Goal: Feedback & Contribution: Contribute content

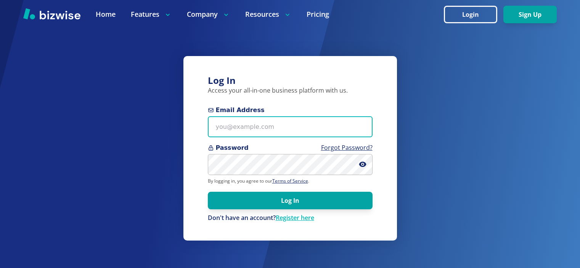
type input "[EMAIL_ADDRESS][DOMAIN_NAME]"
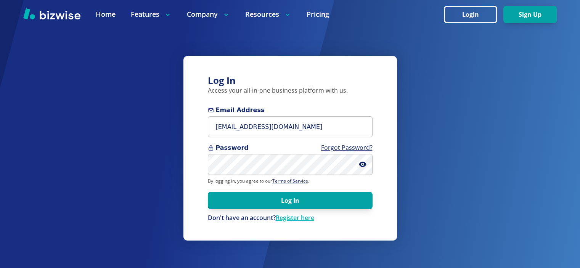
click at [298, 214] on link "Register here" at bounding box center [295, 218] width 39 height 8
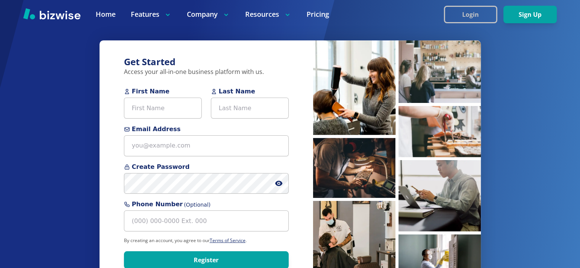
click at [463, 12] on button "Login" at bounding box center [470, 15] width 53 height 18
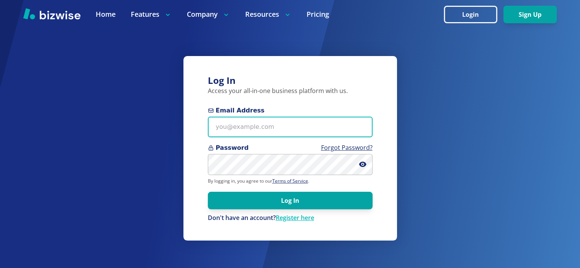
type input "info@thestartupleads.com"
click at [306, 134] on input "info@thestartupleads.com" at bounding box center [290, 127] width 165 height 21
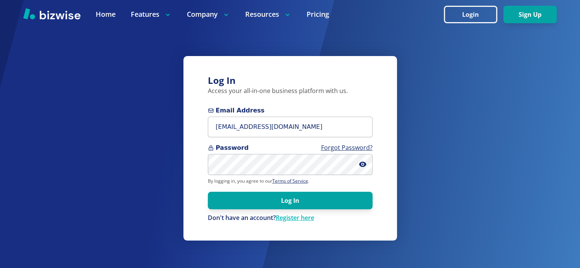
click at [338, 226] on div "Log In Access your all-in-one business platform with us. Email Address info@the…" at bounding box center [291, 148] width 214 height 185
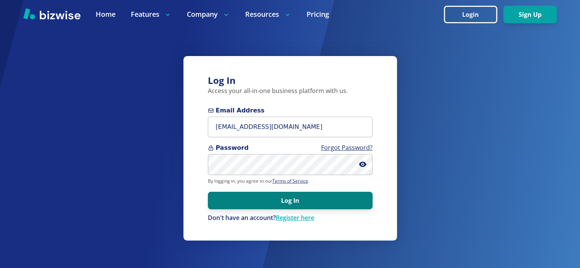
click at [298, 203] on button "Log In" at bounding box center [290, 201] width 165 height 18
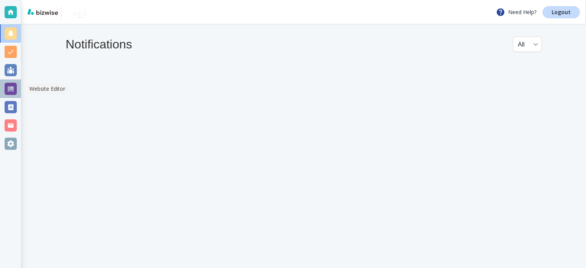
click at [14, 94] on div at bounding box center [11, 89] width 12 height 12
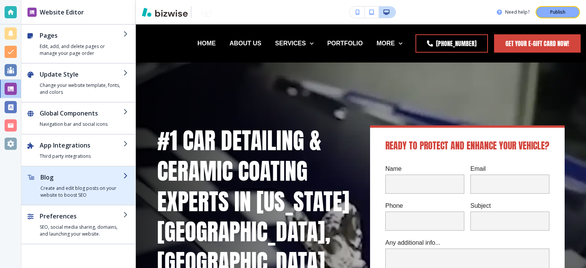
click at [49, 180] on h2 "Blog" at bounding box center [81, 177] width 83 height 9
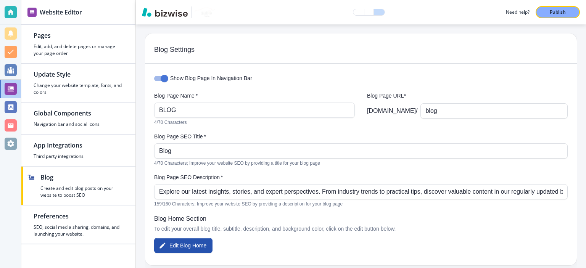
scroll to position [89, 0]
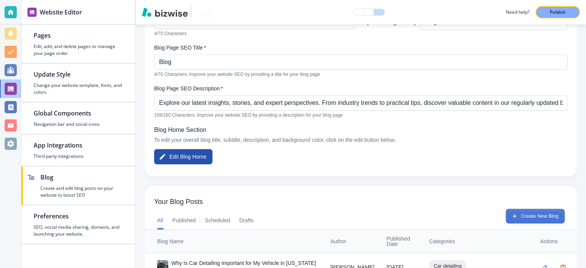
click at [537, 219] on button "Create New Blog" at bounding box center [535, 216] width 59 height 14
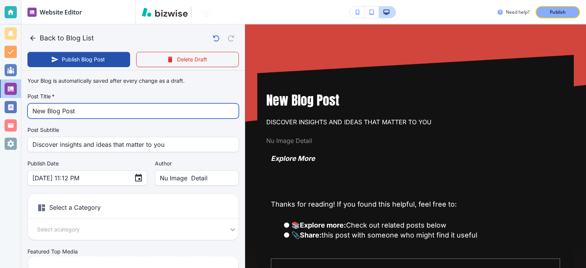
click at [128, 116] on input "New Blog Post" at bounding box center [132, 111] width 201 height 14
paste input "How to Remove Car Scratches Permanently?"
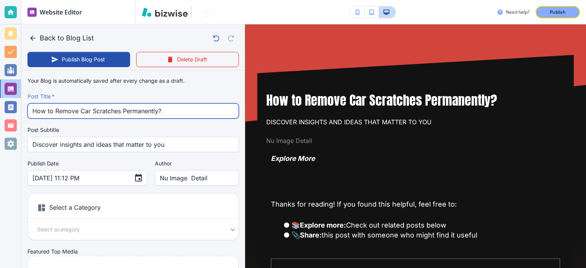
type input "How to Remove Car Scratches Permanently?"
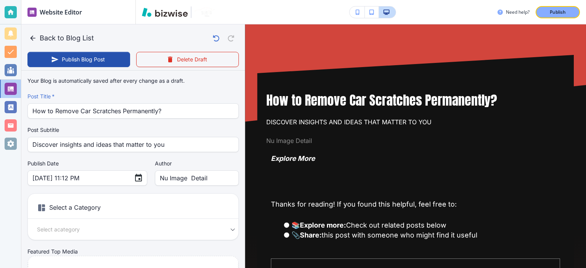
click at [151, 132] on label "Post Subtitle" at bounding box center [132, 130] width 211 height 8
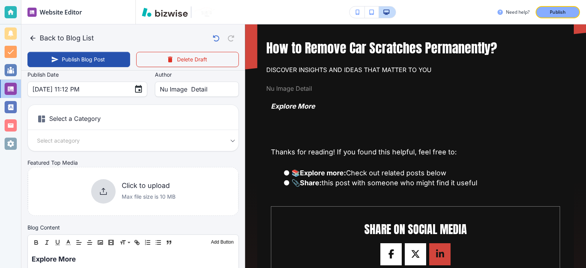
scroll to position [38, 0]
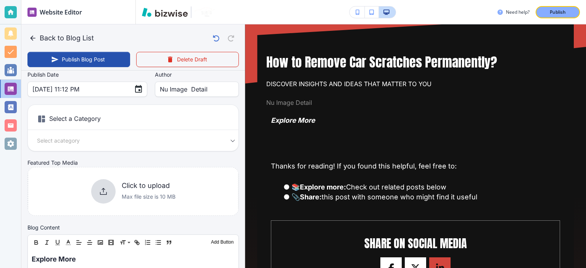
click at [203, 135] on div "Select a Category Select a category Select a Category" at bounding box center [132, 128] width 211 height 47
click at [224, 140] on div "Select a category Select a Category" at bounding box center [133, 140] width 211 height 9
click at [70, 119] on h6 "Select a Category" at bounding box center [133, 120] width 211 height 19
click at [156, 0] on body "Website Editor Pages Edit, add, and delete pages or manage your page order Upda…" at bounding box center [293, 0] width 586 height 0
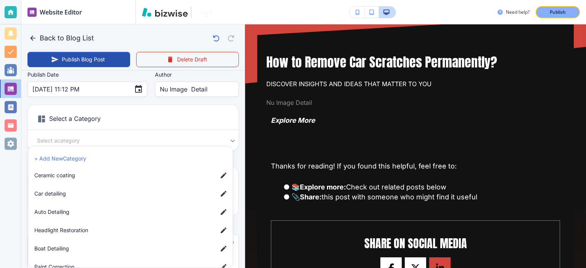
click at [50, 192] on span "Car detailing" at bounding box center [122, 194] width 177 height 8
type input "[DATE] 11:13 PM"
type input "a17a567b9bc7206218ab9"
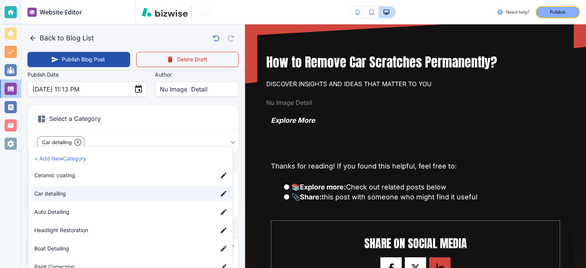
click at [243, 159] on div at bounding box center [293, 134] width 586 height 268
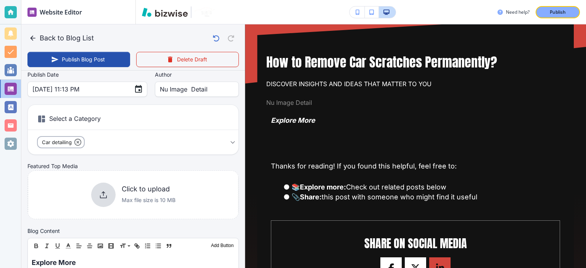
click at [237, 156] on div "Your Blog is automatically saved after every change as a draft. Post Title   * …" at bounding box center [133, 253] width 224 height 542
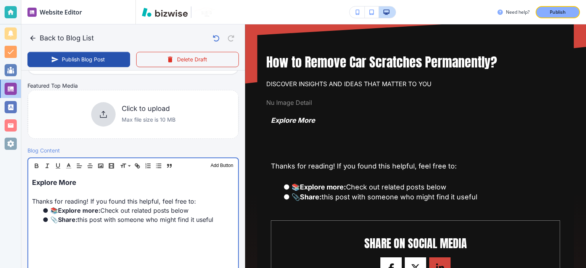
click at [209, 193] on p at bounding box center [133, 192] width 202 height 9
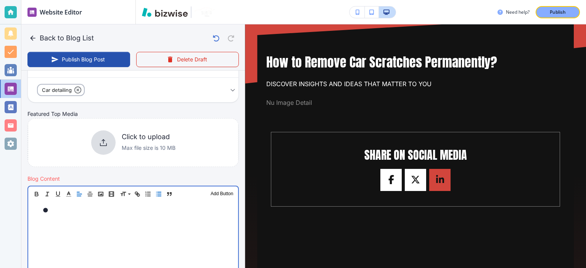
scroll to position [141, 0]
click at [170, 206] on li at bounding box center [137, 210] width 193 height 9
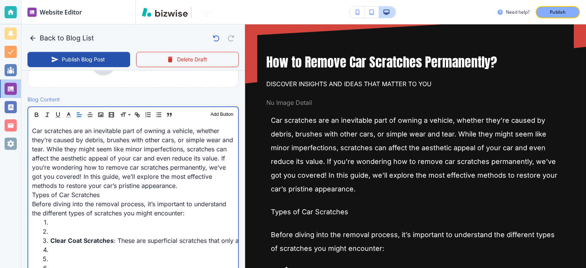
scroll to position [230, 0]
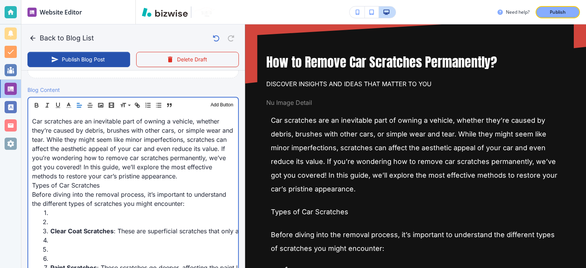
click at [111, 222] on li at bounding box center [137, 221] width 193 height 9
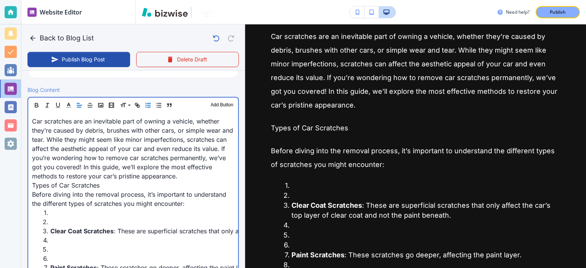
scroll to position [127, 0]
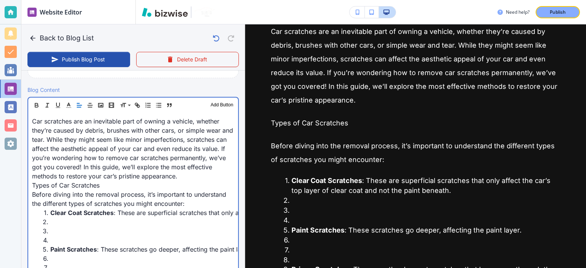
click at [82, 242] on li at bounding box center [137, 240] width 193 height 9
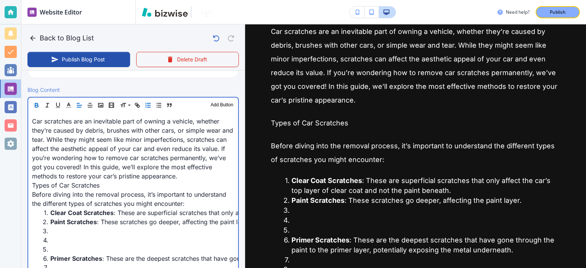
click at [82, 241] on li at bounding box center [137, 240] width 193 height 9
click at [82, 245] on li at bounding box center [137, 249] width 193 height 9
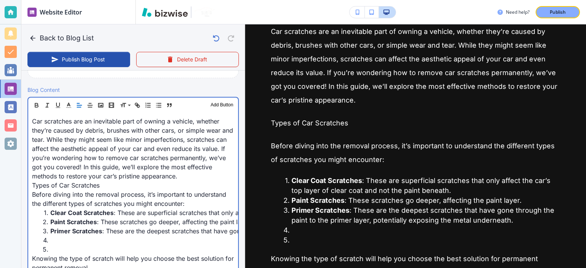
click at [82, 245] on li at bounding box center [137, 249] width 193 height 9
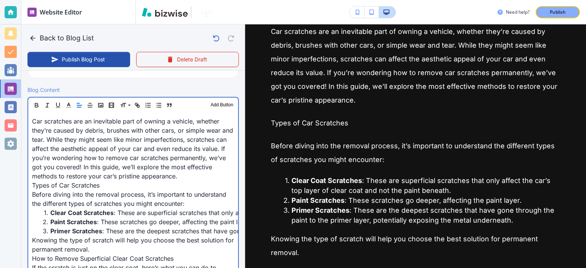
click at [111, 229] on li "Primer Scratches : These are the deepest scratches that have gone through the p…" at bounding box center [137, 231] width 193 height 9
click at [127, 230] on li "Primer Scratches : These are the deepest scratches that have gone through the p…" at bounding box center [137, 231] width 193 height 9
click at [150, 229] on li "Primer Scratches : These are the deepest scratches that have gone through the p…" at bounding box center [137, 231] width 193 height 9
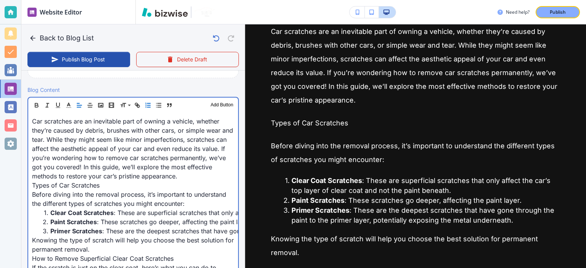
click at [188, 229] on li "Primer Scratches : These are the deepest scratches that have gone through the p…" at bounding box center [137, 231] width 193 height 9
click at [208, 227] on li "Primer Scratches : These are the deepest scratches that have gone through the p…" at bounding box center [137, 231] width 193 height 9
click at [210, 224] on li "Paint Scratches : These scratches go deeper, affecting the paint layer." at bounding box center [137, 221] width 193 height 9
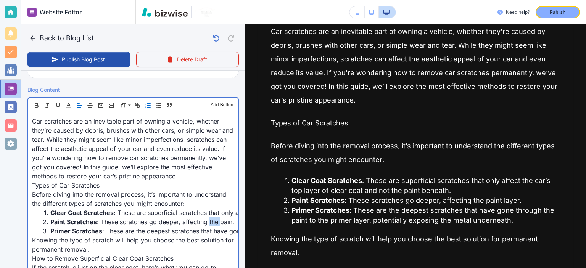
click at [210, 224] on li "Paint Scratches : These scratches go deeper, affecting the paint layer." at bounding box center [137, 221] width 193 height 9
click at [224, 224] on li "Paint Scratches : These scratches go deeper, affecting the paint layer." at bounding box center [137, 221] width 193 height 9
click at [184, 209] on li "Clear Coat Scratches : These are superficial scratches that only affect the car…" at bounding box center [137, 212] width 193 height 9
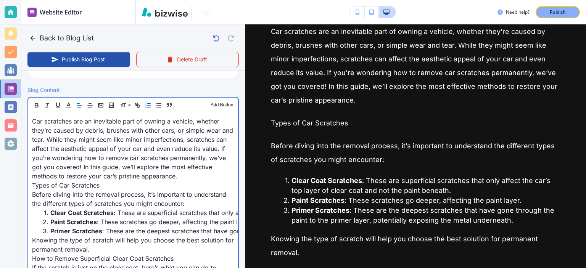
click at [197, 207] on p "Before diving into the removal process, it’s important to understand the differ…" at bounding box center [133, 199] width 202 height 18
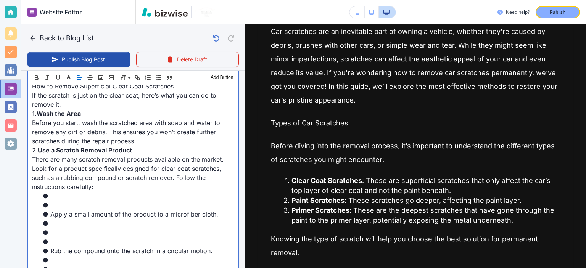
scroll to position [408, 0]
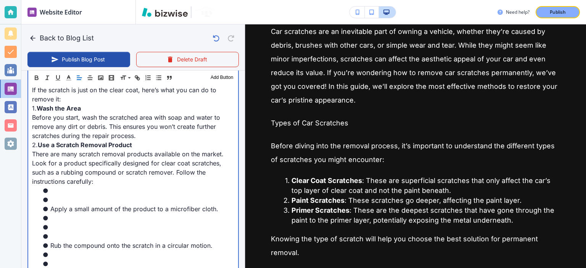
click at [93, 188] on li at bounding box center [137, 190] width 193 height 9
click at [95, 206] on li "Apply a small amount of the product to a microfiber cloth." at bounding box center [137, 209] width 193 height 9
click at [99, 189] on li at bounding box center [137, 190] width 193 height 9
click at [99, 196] on li at bounding box center [137, 199] width 193 height 9
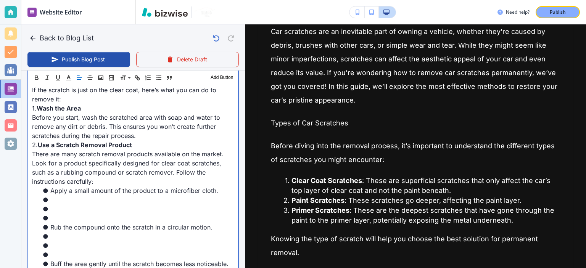
click at [98, 203] on li at bounding box center [137, 199] width 193 height 9
click at [100, 216] on li at bounding box center [137, 218] width 193 height 9
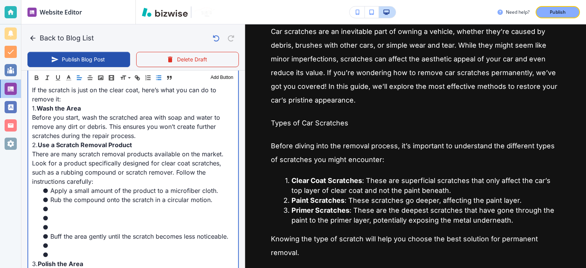
click at [103, 215] on li at bounding box center [137, 218] width 193 height 9
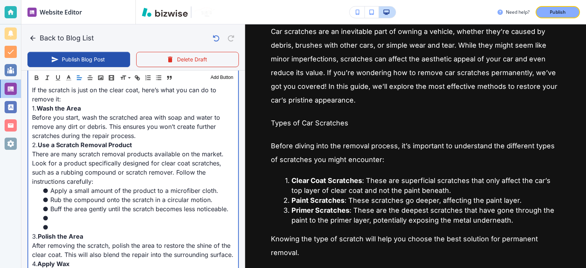
click at [103, 218] on li at bounding box center [137, 218] width 193 height 9
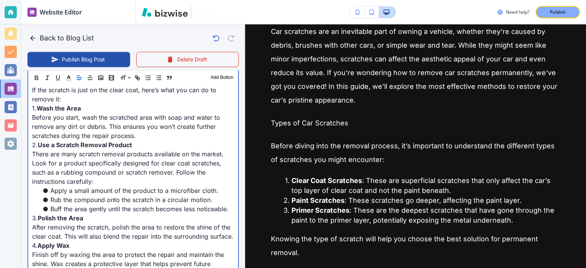
click at [103, 218] on p "3. Polish the Area" at bounding box center [133, 218] width 202 height 9
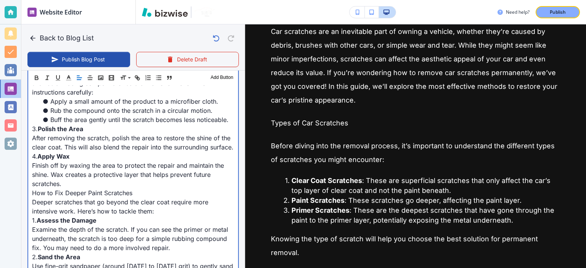
scroll to position [586, 0]
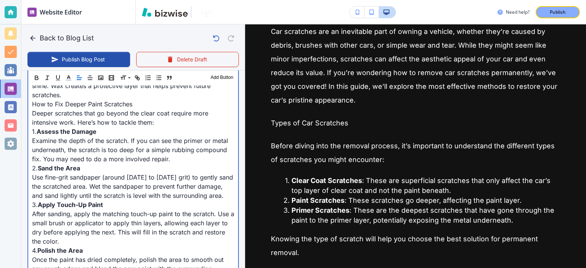
click at [90, 109] on p "How to Fix Deeper Paint Scratches" at bounding box center [133, 104] width 202 height 9
drag, startPoint x: 89, startPoint y: 114, endPoint x: 103, endPoint y: 123, distance: 16.1
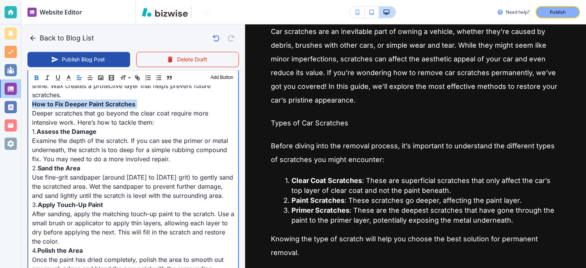
click at [89, 108] on strong "How to Fix Deeper Paint Scratches" at bounding box center [83, 104] width 103 height 8
click at [140, 136] on p "1. Assess the Damage" at bounding box center [133, 131] width 202 height 9
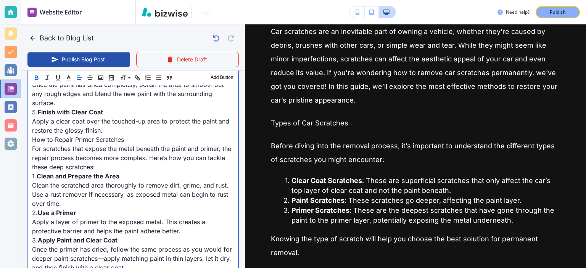
scroll to position [764, 0]
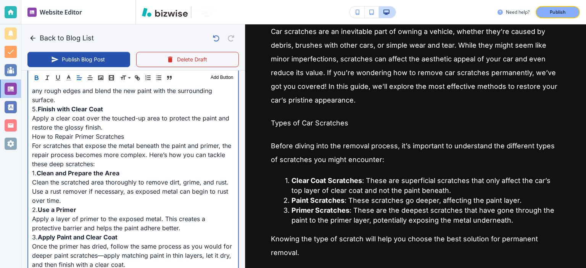
click at [101, 141] on p "How to Repair Primer Scratches" at bounding box center [133, 136] width 202 height 9
click at [101, 140] on strong "How to Repair Primer Scratches" at bounding box center [80, 137] width 96 height 8
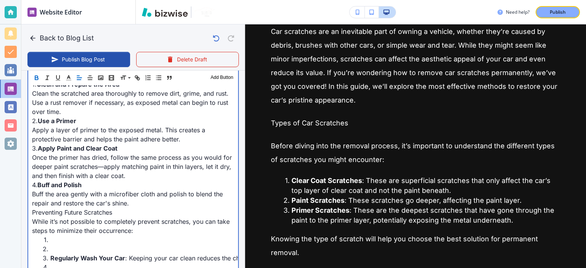
scroll to position [942, 0]
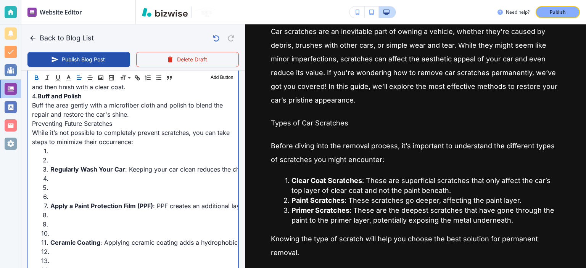
click at [87, 201] on li at bounding box center [137, 196] width 193 height 9
drag, startPoint x: 100, startPoint y: 182, endPoint x: 102, endPoint y: 171, distance: 11.7
click at [100, 174] on li "Regularly Wash Your Car : Keeping your car clean reduces the chance of debris s…" at bounding box center [137, 169] width 193 height 9
click at [102, 165] on li at bounding box center [137, 160] width 193 height 9
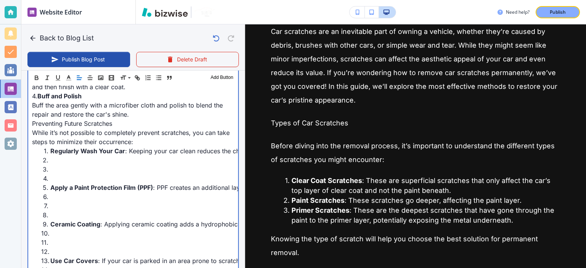
click at [105, 174] on li at bounding box center [137, 169] width 193 height 9
click at [110, 183] on li at bounding box center [137, 178] width 193 height 9
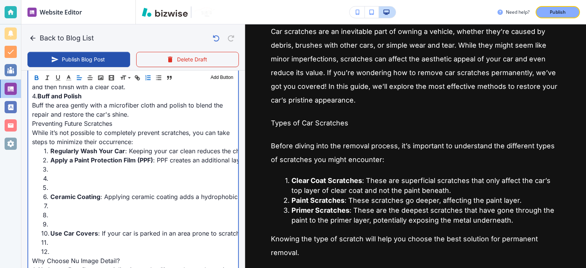
click at [107, 192] on li at bounding box center [137, 187] width 193 height 9
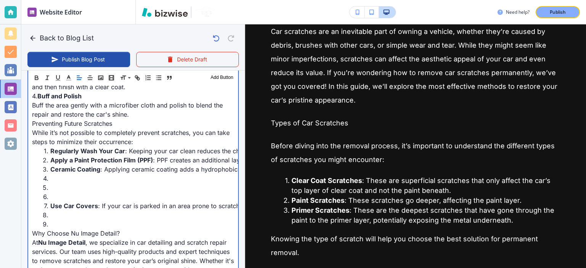
click at [106, 201] on li at bounding box center [137, 196] width 193 height 9
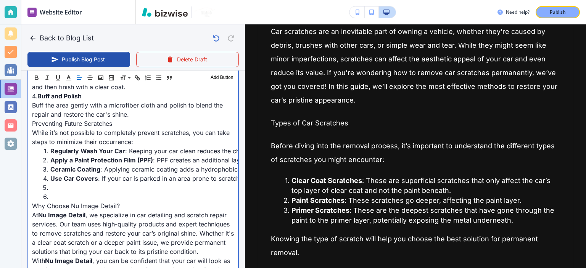
click at [106, 201] on li at bounding box center [137, 196] width 193 height 9
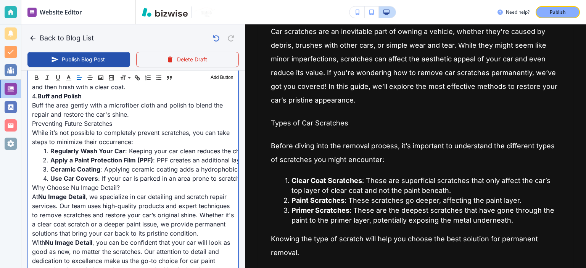
click at [106, 203] on p "At Nu Image Detail , we specialize in car detailing and scratch repair services…" at bounding box center [133, 215] width 202 height 46
click at [106, 192] on p "Why Choose Nu Image Detail?" at bounding box center [133, 187] width 202 height 9
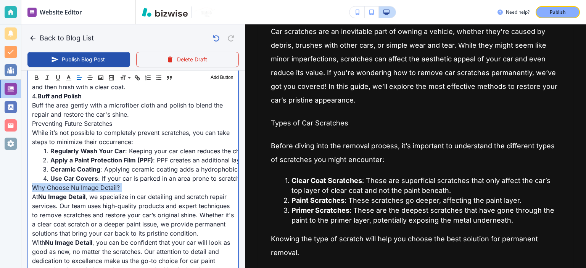
type input "[DATE] 11:15 PM"
click at [107, 192] on strong "Why Choose Nu Image Detail?" at bounding box center [77, 188] width 91 height 8
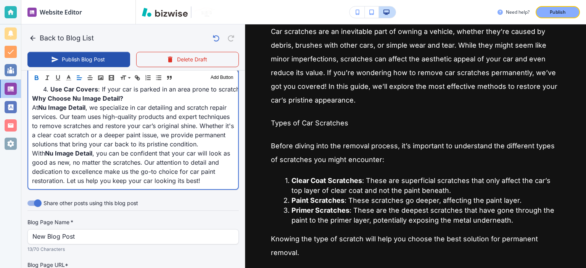
click at [92, 149] on p "At Nu Image Detail , we specialize in car detailing and scratch repair services…" at bounding box center [133, 126] width 202 height 46
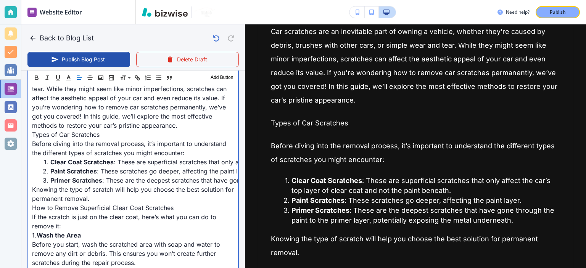
scroll to position [230, 0]
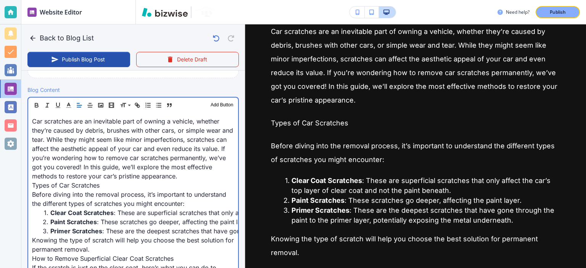
click at [90, 186] on p "Types of Car Scratches" at bounding box center [133, 185] width 202 height 9
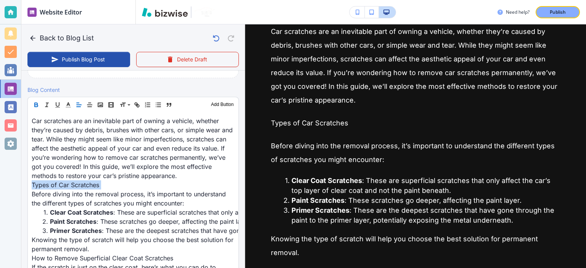
click at [38, 106] on icon "button" at bounding box center [36, 106] width 3 height 2
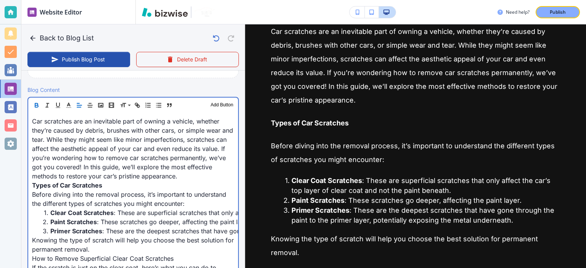
click at [133, 177] on p "Car scratches are an inevitable part of owning a vehicle, whether they’re cause…" at bounding box center [133, 149] width 202 height 64
click at [139, 166] on p "Car scratches are an inevitable part of owning a vehicle, whether they’re cause…" at bounding box center [133, 149] width 202 height 64
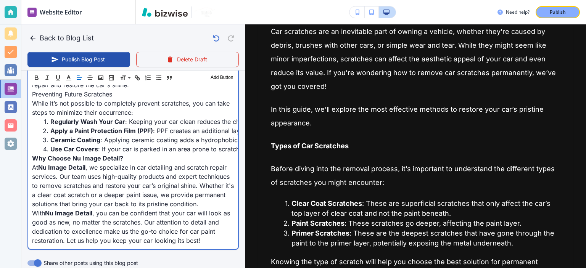
scroll to position [1031, 0]
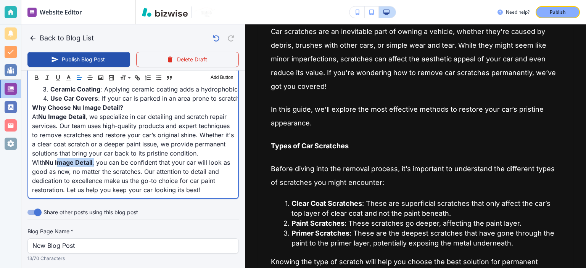
drag, startPoint x: 95, startPoint y: 178, endPoint x: 60, endPoint y: 178, distance: 35.1
click at [60, 178] on p "With Nu Image Detail , you can be confident that your car will look as good as …" at bounding box center [133, 176] width 202 height 37
click at [60, 166] on strong "Nu Image Detail" at bounding box center [68, 163] width 47 height 8
drag, startPoint x: 49, startPoint y: 177, endPoint x: 77, endPoint y: 177, distance: 28.6
click at [77, 166] on strong "Nu Image Detail" at bounding box center [68, 163] width 47 height 8
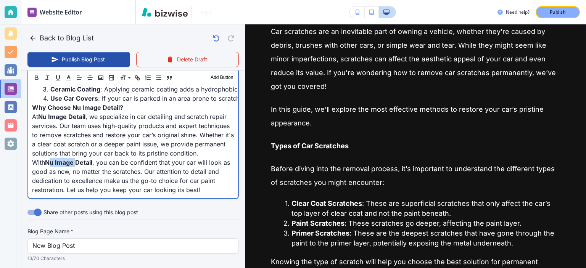
click at [77, 166] on strong "Nu Image Detail" at bounding box center [68, 163] width 47 height 8
click at [48, 166] on strong "Nu Image Detail" at bounding box center [68, 163] width 47 height 8
drag, startPoint x: 38, startPoint y: 122, endPoint x: 43, endPoint y: 126, distance: 6.0
click at [38, 122] on p "At Nu Image Detail , we specialize in car detailing and scratch repair services…" at bounding box center [133, 135] width 202 height 46
drag, startPoint x: 40, startPoint y: 125, endPoint x: 86, endPoint y: 126, distance: 46.6
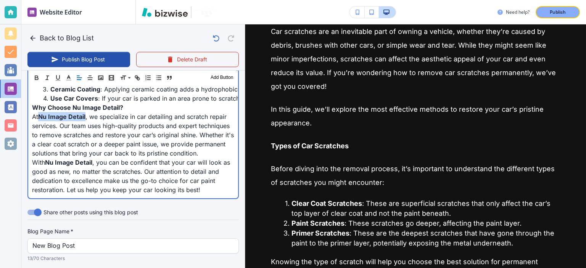
click at [85, 121] on strong "Nu Image Detail" at bounding box center [61, 117] width 47 height 8
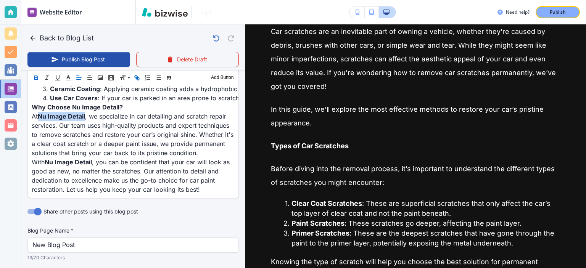
click at [136, 78] on icon "button" at bounding box center [136, 77] width 3 height 3
paste input "[URL][DOMAIN_NAME]"
click at [112, 108] on link at bounding box center [110, 110] width 16 height 5
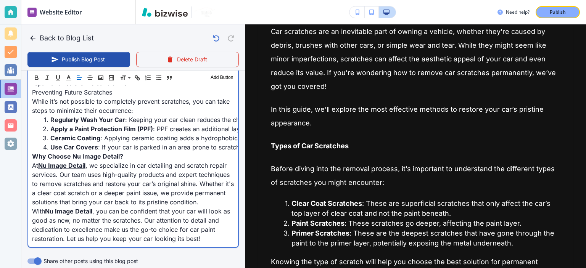
scroll to position [1071, 0]
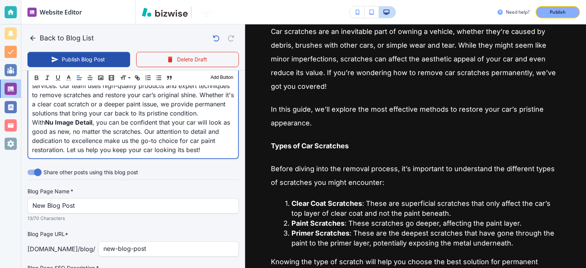
click at [162, 137] on p "With Nu Image Detail , you can be confident that your car will look as good as …" at bounding box center [133, 136] width 202 height 37
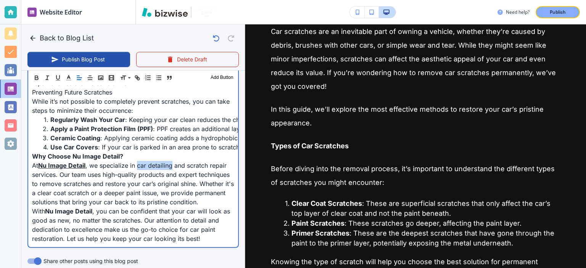
drag, startPoint x: 172, startPoint y: 172, endPoint x: 138, endPoint y: 172, distance: 34.0
click at [138, 172] on p "At Nu Image Detail , we specialize in car detailing and scratch repair services…" at bounding box center [133, 184] width 202 height 46
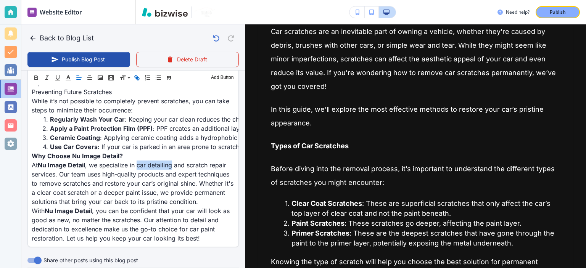
scroll to position [982, 0]
click at [137, 77] on icon "button" at bounding box center [137, 77] width 7 height 7
paste input "[URL][DOMAIN_NAME]"
type input "[URL][DOMAIN_NAME]"
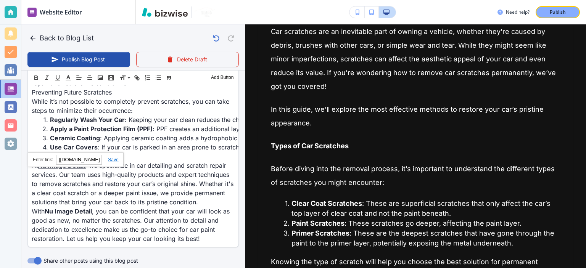
click at [111, 157] on link at bounding box center [110, 159] width 16 height 5
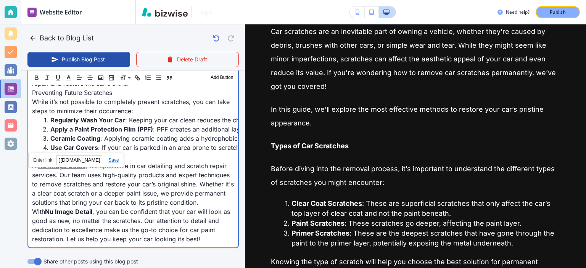
type input "[DATE] 11:16 PM"
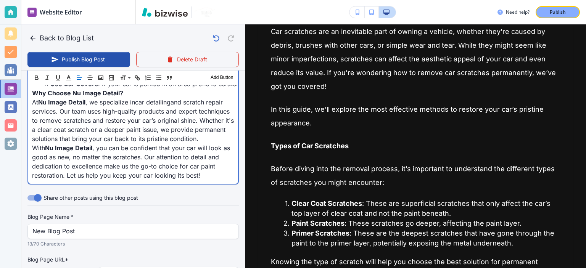
scroll to position [978, 0]
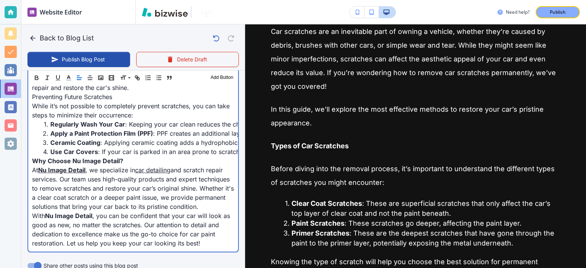
click at [180, 166] on p "Why Choose Nu Image Detail?" at bounding box center [133, 160] width 202 height 9
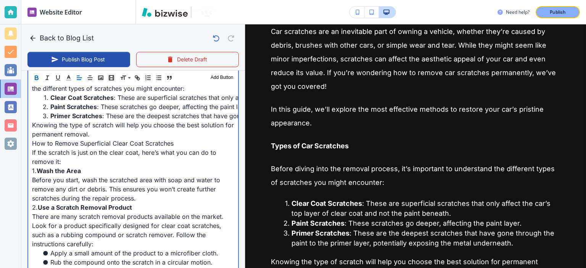
scroll to position [266, 0]
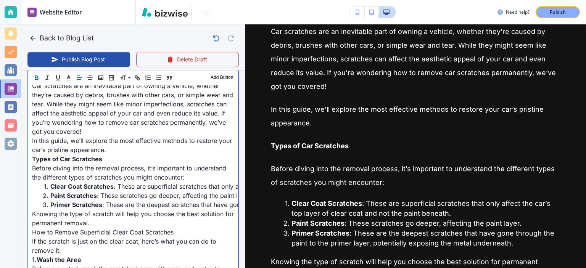
click at [99, 230] on p "How to Remove Superficial Clear Coat Scratches" at bounding box center [133, 232] width 202 height 9
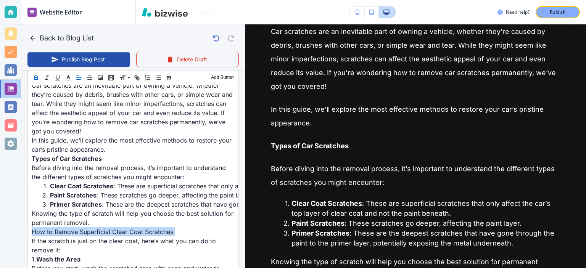
click at [33, 78] on icon "button" at bounding box center [36, 77] width 7 height 7
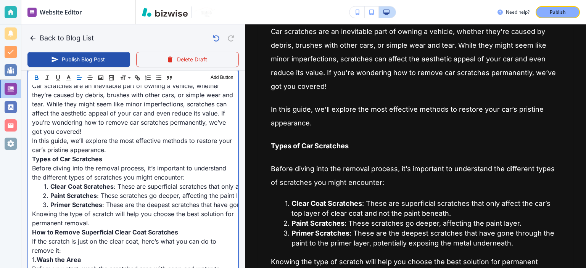
click at [109, 183] on strong "Clear Coat Scratches" at bounding box center [81, 187] width 63 height 8
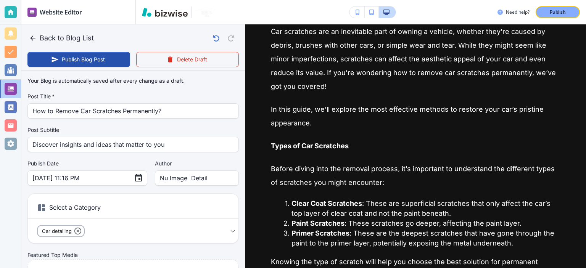
scroll to position [178, 0]
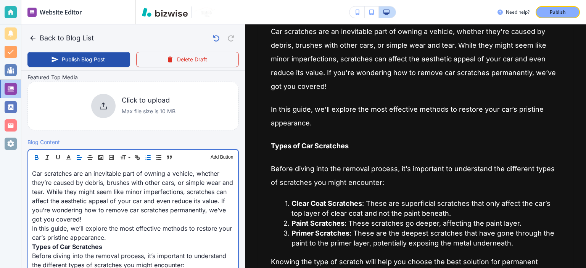
click at [126, 188] on p "Car scratches are an inevitable part of owning a vehicle, whether they’re cause…" at bounding box center [133, 196] width 202 height 55
click at [157, 206] on p "Car scratches are an inevitable part of owning a vehicle, whether they’re cause…" at bounding box center [133, 196] width 202 height 55
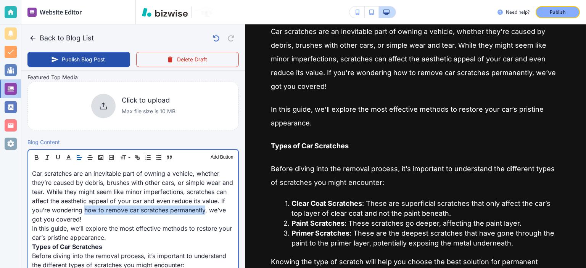
drag, startPoint x: 109, startPoint y: 208, endPoint x: 68, endPoint y: 218, distance: 42.8
click at [68, 218] on p "Car scratches are an inevitable part of owning a vehicle, whether they’re cause…" at bounding box center [133, 196] width 202 height 55
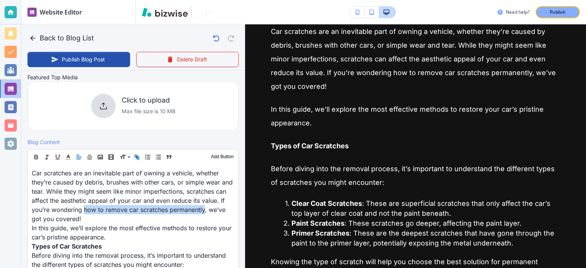
click at [137, 154] on icon "button" at bounding box center [137, 157] width 7 height 7
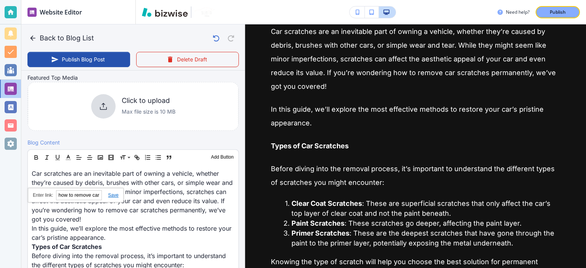
paste input "ttps://[DOMAIN_NAME][URL]"
type input "[URL][DOMAIN_NAME]"
click at [116, 193] on link at bounding box center [110, 195] width 16 height 5
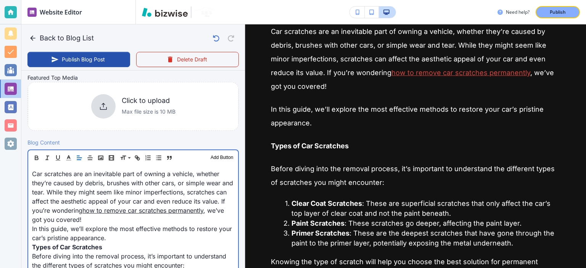
scroll to position [178, 0]
click at [165, 190] on p "Car scratches are an inevitable part of owning a vehicle, whether they’re cause…" at bounding box center [133, 196] width 202 height 55
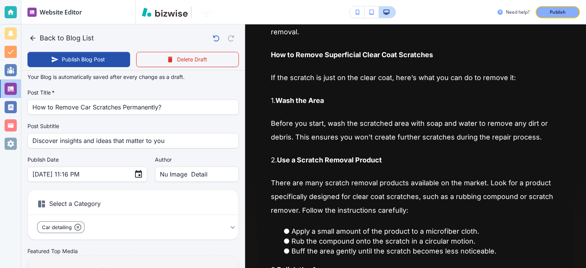
scroll to position [0, 0]
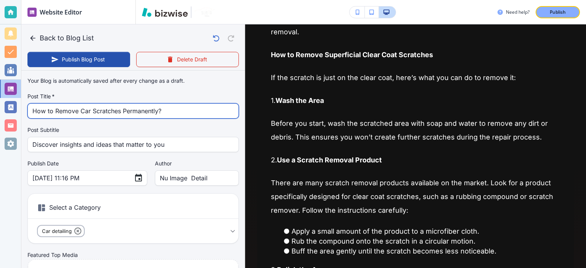
click at [148, 114] on input "How to Remove Car Scratches Permanently?" at bounding box center [132, 111] width 201 height 14
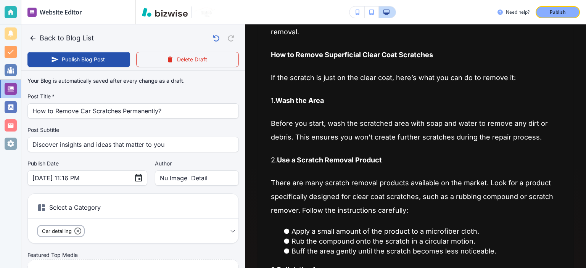
click at [175, 126] on div "Your Blog is automatically saved after every change as a draft. Post Title   * …" at bounding box center [132, 195] width 211 height 242
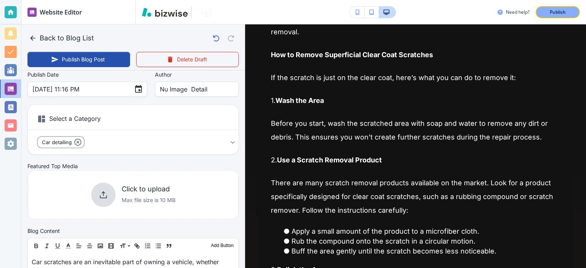
click at [181, 0] on body "Website Editor Pages Edit, add, and delete pages or manage your page order Upda…" at bounding box center [293, 0] width 586 height 0
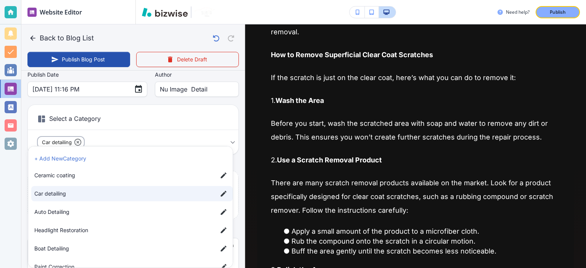
click at [235, 99] on div at bounding box center [293, 134] width 586 height 268
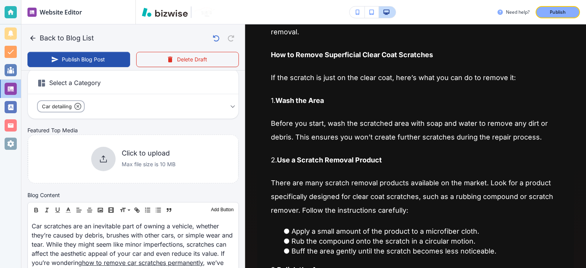
scroll to position [153, 0]
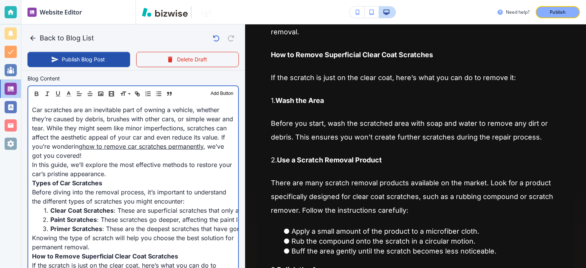
click at [183, 185] on p "Types of Car Scratches" at bounding box center [133, 183] width 202 height 9
click at [183, 185] on p "Types of Car Scratches" at bounding box center [133, 182] width 202 height 9
click at [183, 191] on p "Before diving into the removal process, it’s important to understand the differ…" at bounding box center [133, 196] width 202 height 18
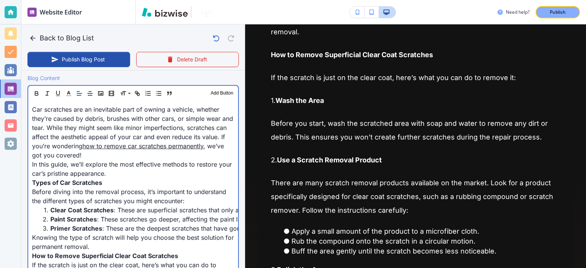
click at [177, 191] on p "Before diving into the removal process, it’s important to understand the differ…" at bounding box center [133, 196] width 202 height 18
click at [186, 192] on p "Before diving into the removal process, it’s important to understand the differ…" at bounding box center [133, 196] width 202 height 18
click at [211, 187] on p "Before diving into the removal process, it’s important to understand the differ…" at bounding box center [133, 196] width 202 height 18
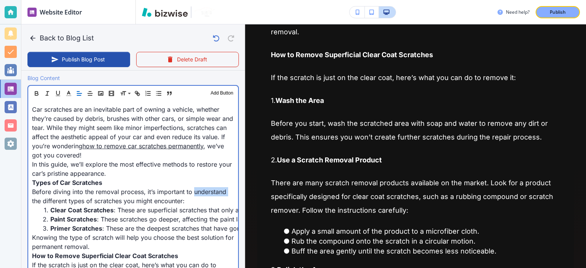
click at [223, 195] on p "Before diving into the removal process, it’s important to understand the differ…" at bounding box center [133, 196] width 202 height 18
click at [208, 215] on li "Paint Scratches : These scratches go deeper, affecting the paint layer." at bounding box center [137, 219] width 193 height 9
click at [215, 208] on li "Clear Coat Scratches : These are superficial scratches that only affect the car…" at bounding box center [137, 210] width 193 height 9
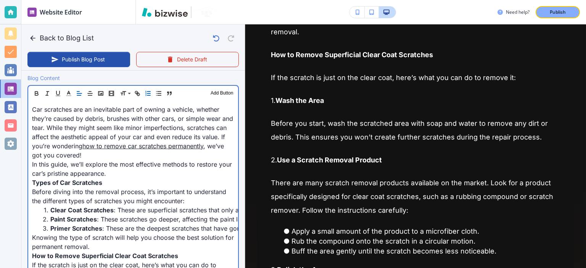
click at [166, 215] on li "Paint Scratches : These scratches go deeper, affecting the paint layer." at bounding box center [137, 219] width 193 height 9
click at [192, 213] on li "Clear Coat Scratches : These are superficial scratches that only affect the car…" at bounding box center [137, 210] width 193 height 9
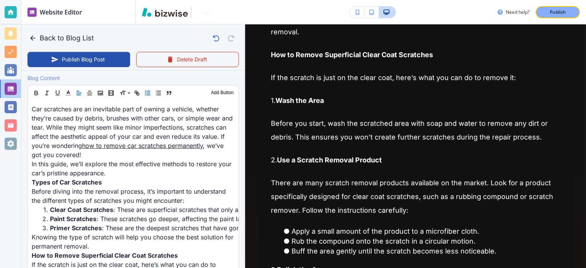
scroll to position [242, 0]
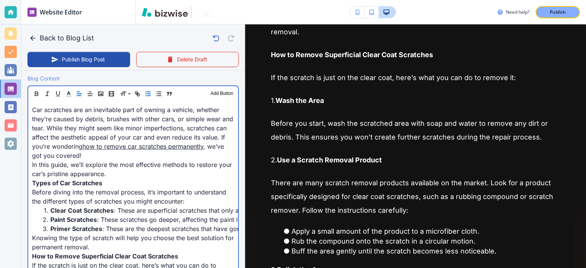
click at [73, 135] on p "Car scratches are an inevitable part of owning a vehicle, whether they’re cause…" at bounding box center [133, 132] width 202 height 55
drag, startPoint x: 73, startPoint y: 135, endPoint x: 97, endPoint y: 137, distance: 24.1
click at [73, 135] on p "Car scratches are an inevitable part of owning a vehicle, whether they’re cause…" at bounding box center [133, 132] width 202 height 55
click at [103, 134] on p "Car scratches are an inevitable part of owning a vehicle, whether they’re cause…" at bounding box center [133, 132] width 202 height 55
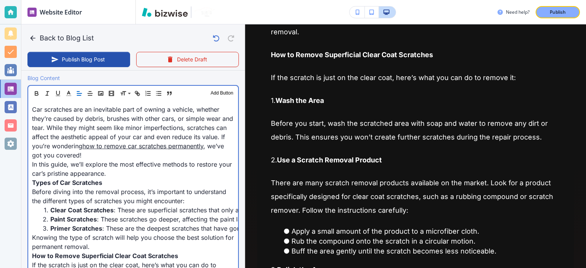
click at [109, 135] on p "Car scratches are an inevitable part of owning a vehicle, whether they’re cause…" at bounding box center [133, 132] width 202 height 55
click at [124, 137] on p "Car scratches are an inevitable part of owning a vehicle, whether they’re cause…" at bounding box center [133, 132] width 202 height 55
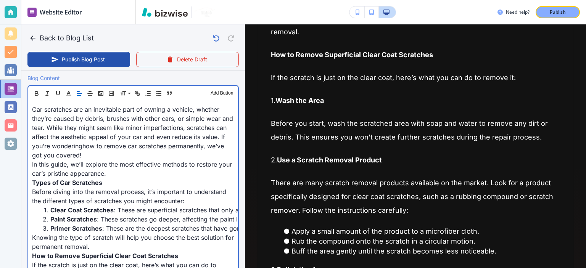
click at [148, 136] on p "Car scratches are an inevitable part of owning a vehicle, whether they’re cause…" at bounding box center [133, 132] width 202 height 55
click at [163, 135] on p "Car scratches are an inevitable part of owning a vehicle, whether they’re cause…" at bounding box center [133, 132] width 202 height 55
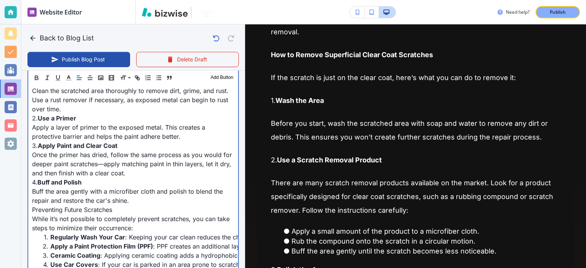
scroll to position [1043, 0]
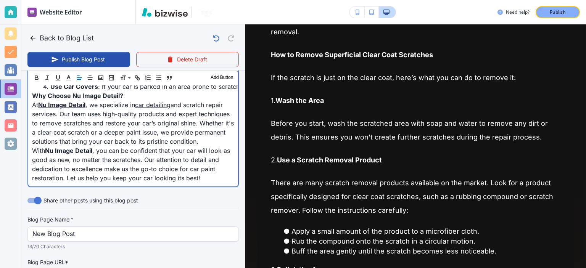
click at [165, 142] on p "At Nu Image Detail , we specialize in car detailing and scratch repair services…" at bounding box center [133, 123] width 202 height 46
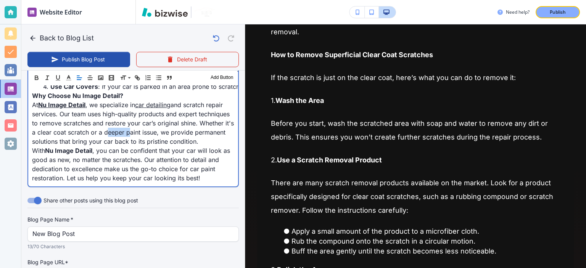
click at [165, 142] on p "At Nu Image Detail , we specialize in car detailing and scratch repair services…" at bounding box center [133, 123] width 202 height 46
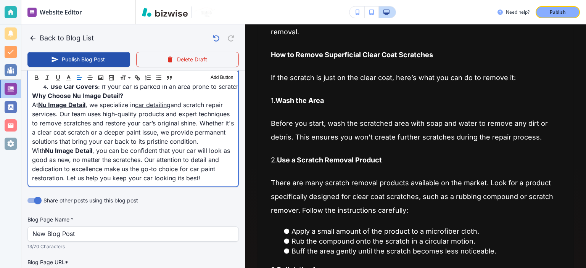
click at [162, 142] on p "At Nu Image Detail , we specialize in car detailing and scratch repair services…" at bounding box center [133, 123] width 202 height 46
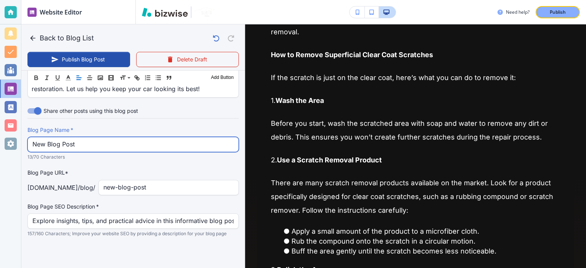
scroll to position [1155, 0]
click at [187, 145] on input "New Blog Post" at bounding box center [132, 144] width 201 height 14
paste input "How to Remove Car Scratches Permanently | Nu Image Detail"
type input "How to Remove Car Scratches Permanently | Nu Image Detail"
type input "[DATE] 11:30 PM"
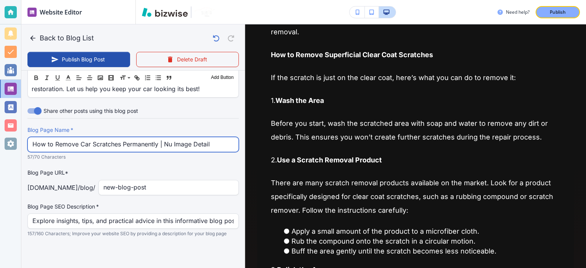
type input "How to Remove Car Scratches Permanently | Nu Image Detail"
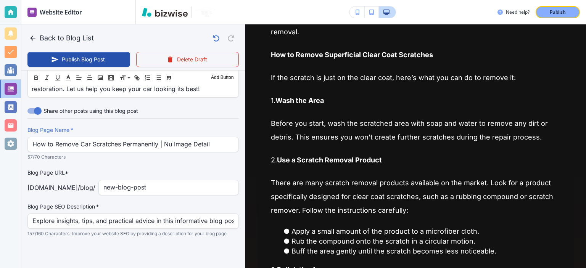
click at [198, 160] on p "57/70 Characters" at bounding box center [130, 157] width 206 height 8
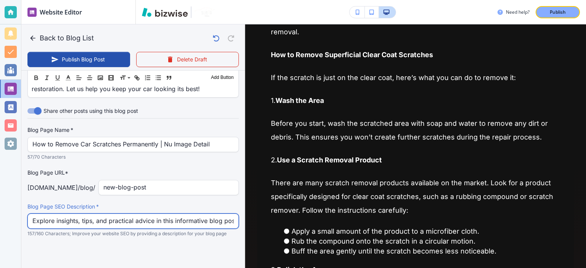
click at [187, 222] on input "Explore insights, tips, and practical advice in this informative blog post. Dis…" at bounding box center [132, 221] width 201 height 14
paste input "Learn effective methods to remove car scratches permanently, from clear coat to…"
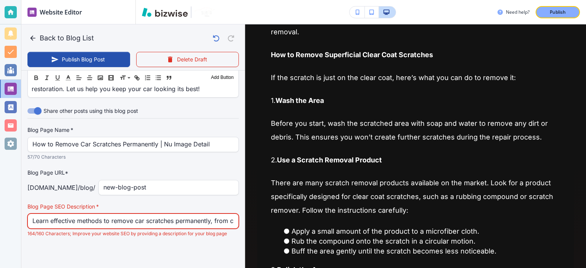
scroll to position [0, 280]
click at [225, 199] on div "Blog Page Name   * How to Remove Car Scratches Permanently | Nu Image Detail Bl…" at bounding box center [132, 181] width 211 height 111
drag, startPoint x: 217, startPoint y: 225, endPoint x: 238, endPoint y: 227, distance: 21.1
click at [152, 223] on input "Learn effective methods to remove car scratches permanently, from clear coat to…" at bounding box center [132, 221] width 201 height 14
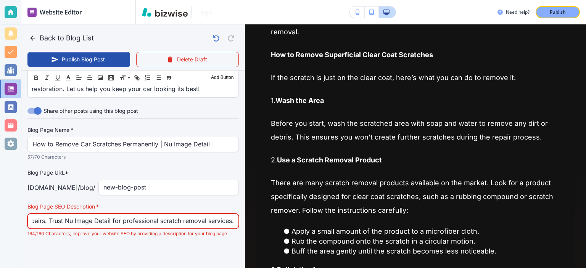
drag, startPoint x: 206, startPoint y: 224, endPoint x: 132, endPoint y: 215, distance: 75.4
click at [132, 215] on input "Learn effective methods to remove car scratches permanently, from clear coat to…" at bounding box center [132, 221] width 201 height 14
click at [106, 220] on input "Learn effective methods to remove car scratches permanently, from clear coat to…" at bounding box center [132, 221] width 201 height 14
drag, startPoint x: 106, startPoint y: 220, endPoint x: 64, endPoint y: 219, distance: 41.2
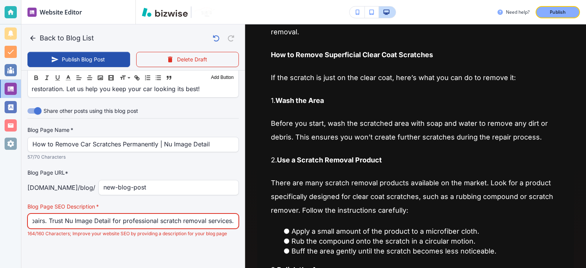
click at [64, 219] on input "Learn effective methods to remove car scratches permanently, from clear coat to…" at bounding box center [132, 221] width 201 height 14
type input "Learn effective methods to remove car scratches permanently, from clear coat to…"
type input "[DATE] 11:31 PM"
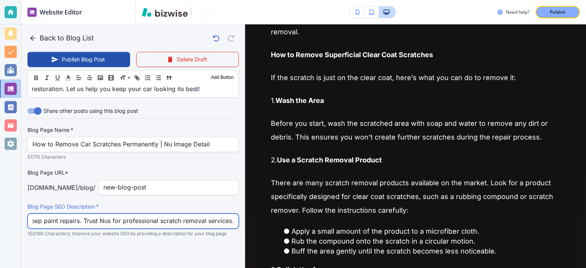
scroll to position [0, 243]
click at [103, 222] on input "Learn effective methods to remove car scratches permanently, from clear coat to…" at bounding box center [132, 221] width 201 height 14
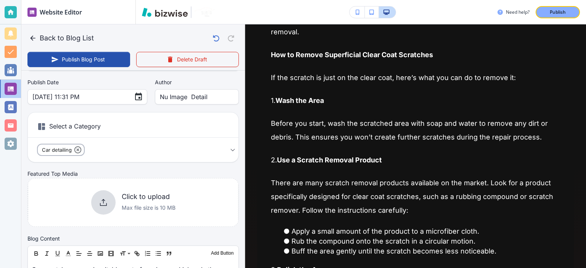
scroll to position [89, 0]
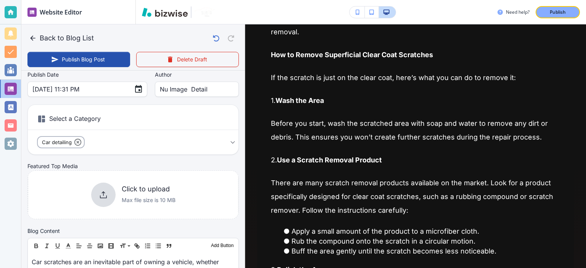
type input "Learn effective methods to remove car scratches permanently, from clear coat to…"
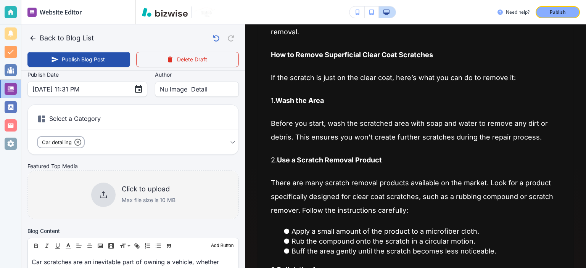
click at [140, 196] on p "Max file size is 10 MB" at bounding box center [149, 200] width 54 height 8
type input "[DATE] 11:32 PM"
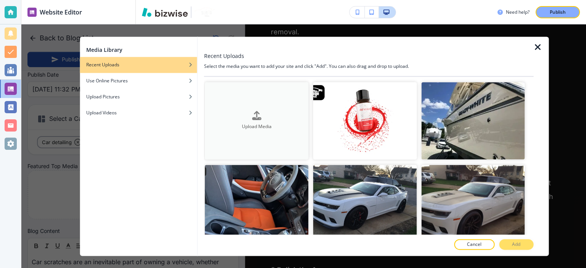
click at [273, 100] on button "Upload Media" at bounding box center [257, 121] width 104 height 78
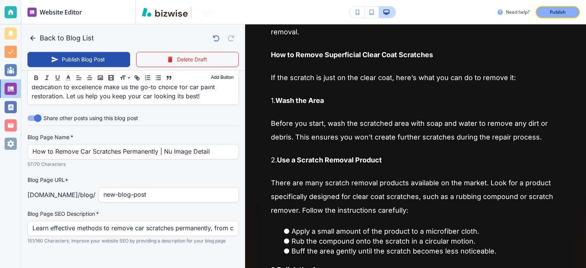
scroll to position [1160, 0]
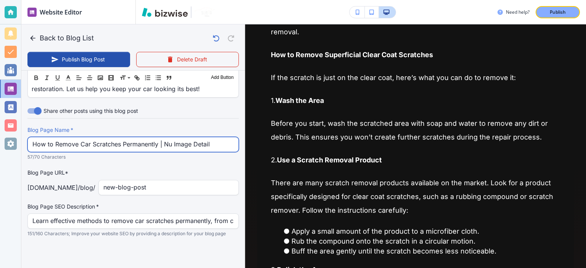
drag, startPoint x: 156, startPoint y: 145, endPoint x: 140, endPoint y: 145, distance: 16.0
click at [140, 145] on input "How to Remove Car Scratches Permanently | Nu Image Detail" at bounding box center [132, 144] width 201 height 14
click at [162, 146] on input "How to Remove Car Scratches Permanently | Nu Image Detail" at bounding box center [132, 144] width 201 height 14
click at [156, 146] on input "How to Remove Car Scratches Permanently | Nu Image Detail" at bounding box center [132, 144] width 201 height 14
drag, startPoint x: 157, startPoint y: 146, endPoint x: 23, endPoint y: 142, distance: 134.7
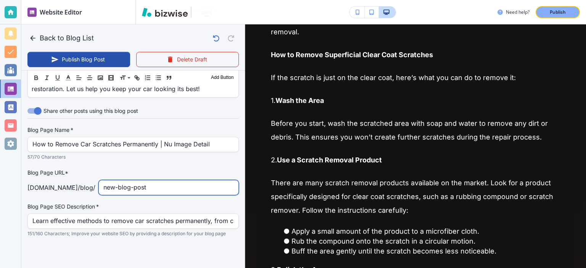
click at [155, 184] on input "new-blog-post" at bounding box center [168, 187] width 130 height 14
paste input "How to Remove Car Scratches Permanently"
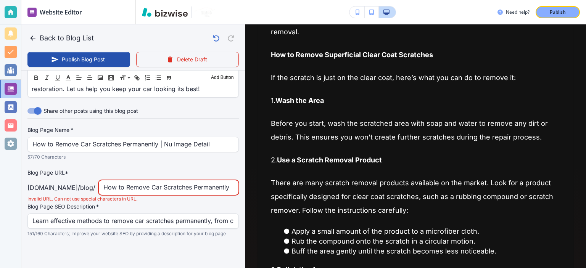
scroll to position [0, 5]
click at [111, 187] on input "How to Remove Car Scratches Permanently" at bounding box center [168, 187] width 130 height 14
drag, startPoint x: 113, startPoint y: 187, endPoint x: 59, endPoint y: 181, distance: 54.5
click at [59, 181] on div "[DOMAIN_NAME] /blog / How to Remove Car Scratches Permanently ​" at bounding box center [132, 187] width 211 height 15
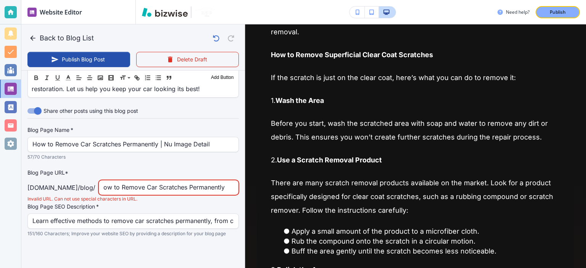
type input "how to Remove Car Scratches Permanently"
type input "[DATE] 11:33 PM"
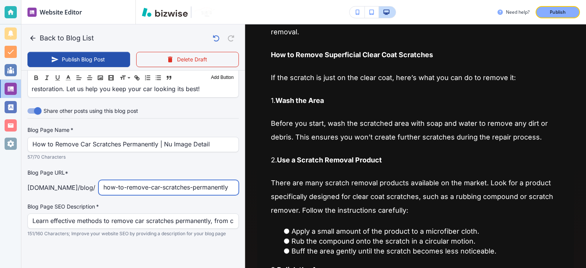
type input "how-to-remove-car-scratches-permanently"
click at [145, 174] on p "Blog Page URL*" at bounding box center [132, 173] width 211 height 8
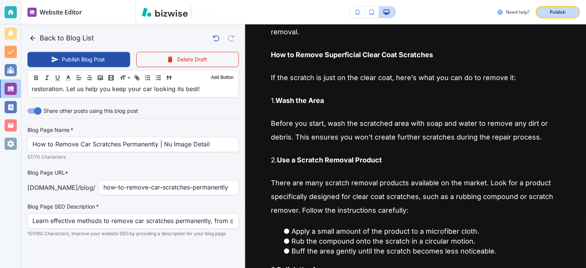
click at [552, 12] on p "Publish" at bounding box center [558, 12] width 16 height 7
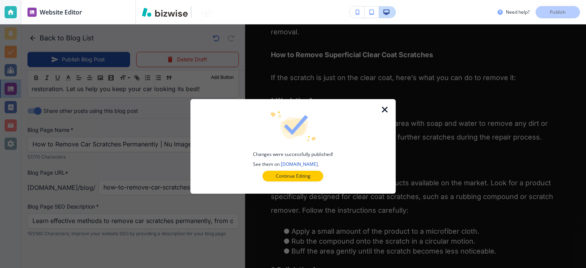
click at [382, 111] on icon "button" at bounding box center [384, 109] width 9 height 9
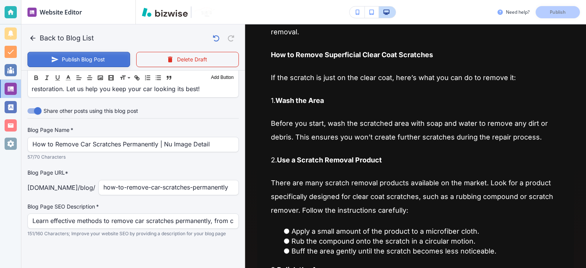
click at [92, 57] on button "Publish Blog Post" at bounding box center [78, 59] width 103 height 15
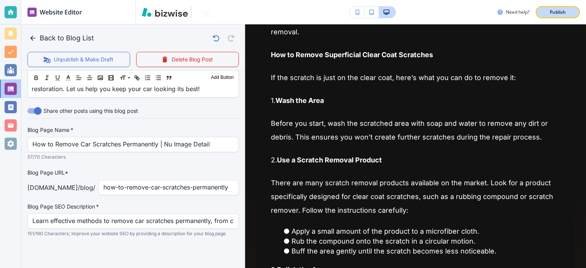
click at [551, 15] on button "Publish" at bounding box center [558, 12] width 44 height 12
